Goal: Task Accomplishment & Management: Manage account settings

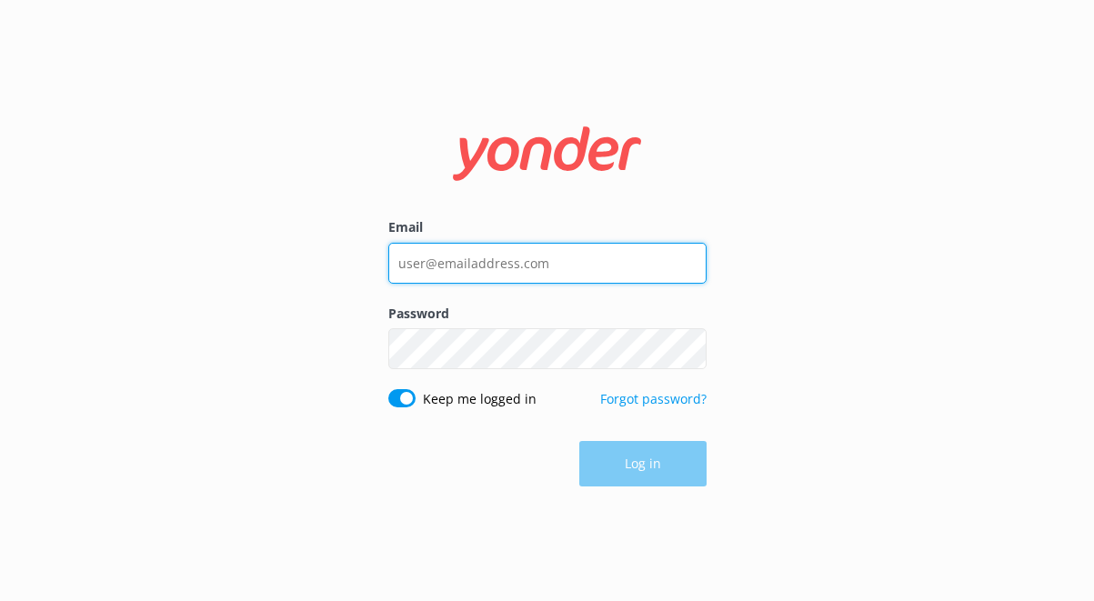
click at [482, 259] on input "Email" at bounding box center [547, 263] width 318 height 41
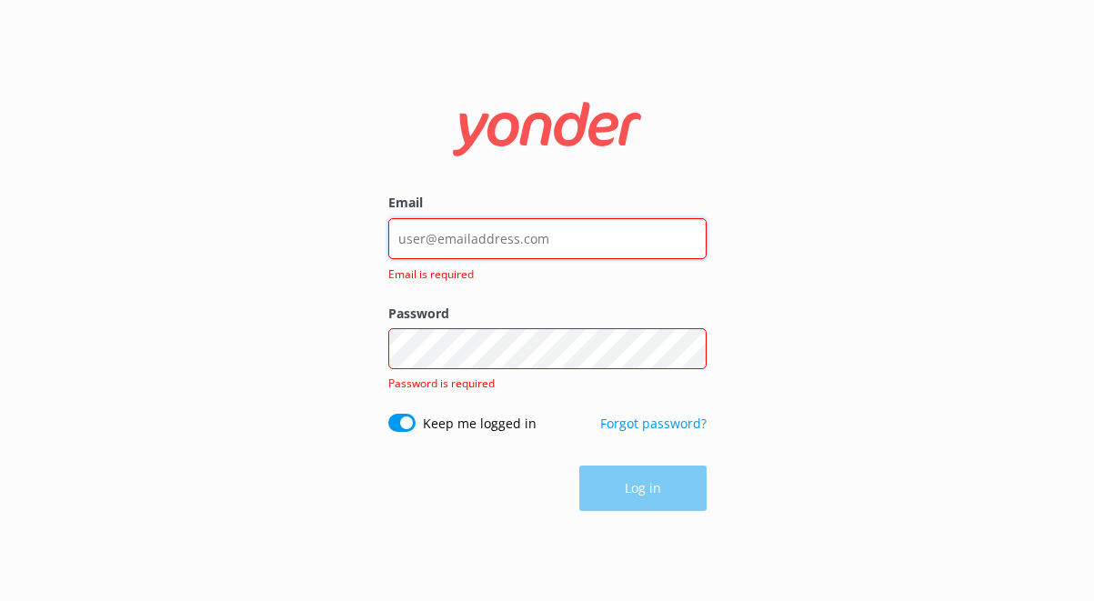
type input "[EMAIL_ADDRESS][DOMAIN_NAME]"
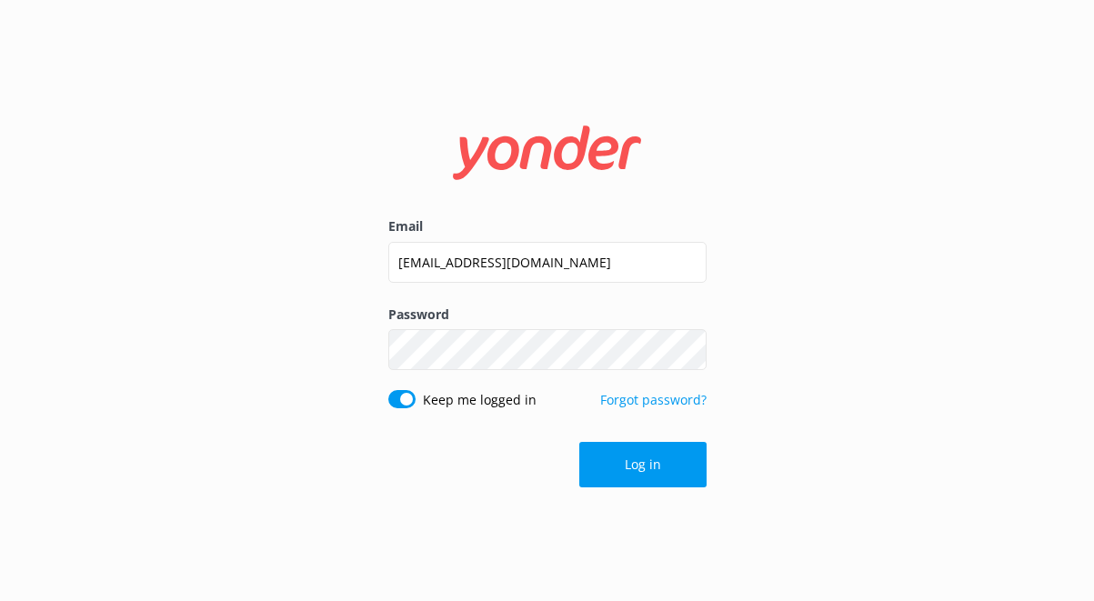
click at [585, 479] on button "Log in" at bounding box center [642, 464] width 127 height 45
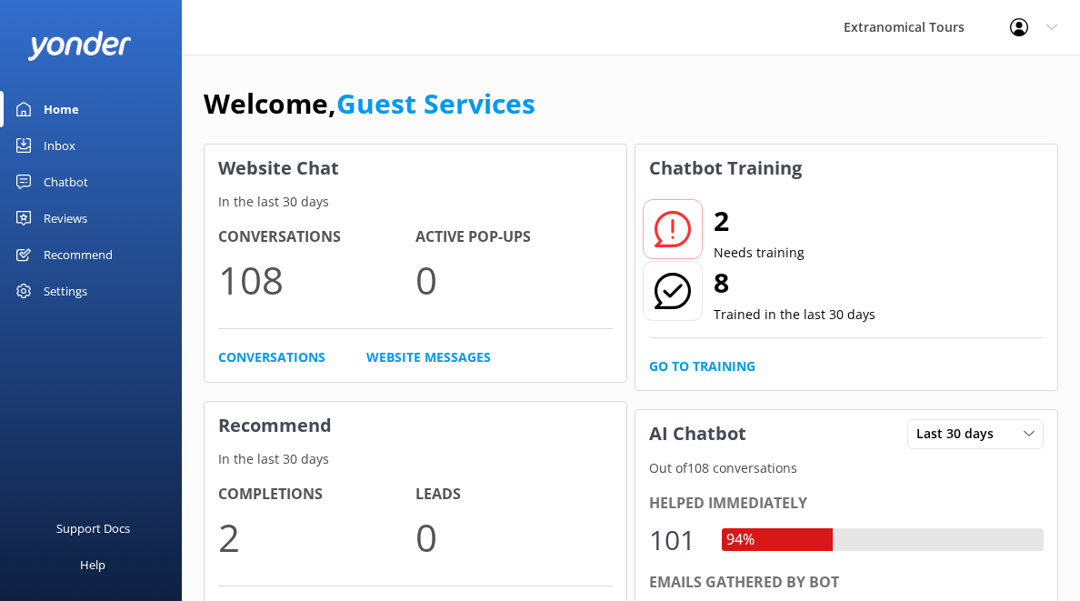
click at [92, 133] on link "Inbox" at bounding box center [91, 145] width 182 height 36
